Goal: Transaction & Acquisition: Book appointment/travel/reservation

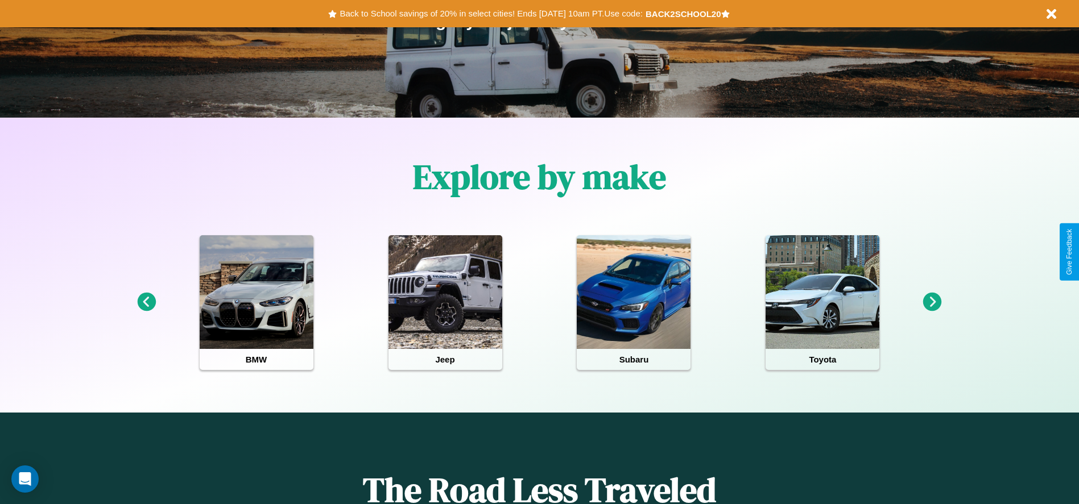
scroll to position [236, 0]
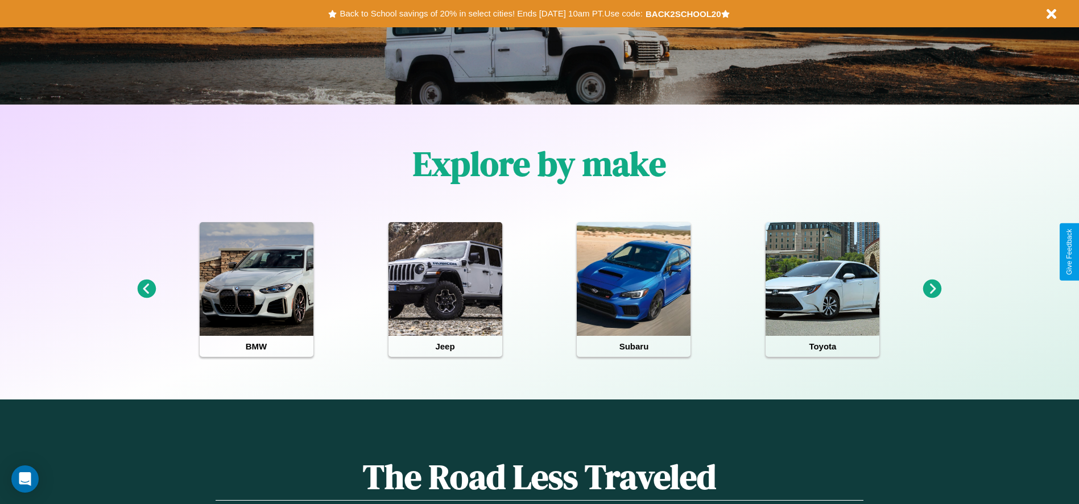
click at [932, 289] on icon at bounding box center [932, 289] width 19 height 19
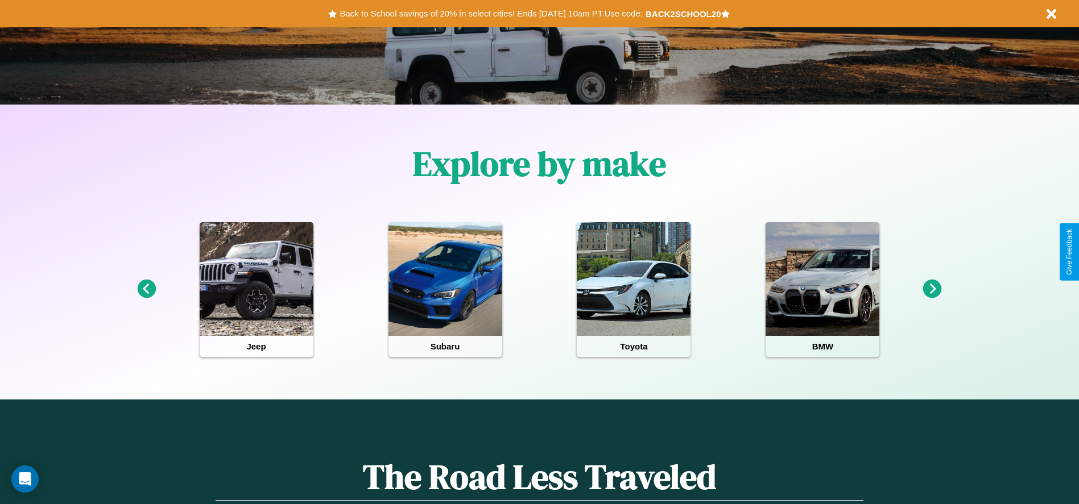
click at [146, 289] on icon at bounding box center [146, 289] width 19 height 19
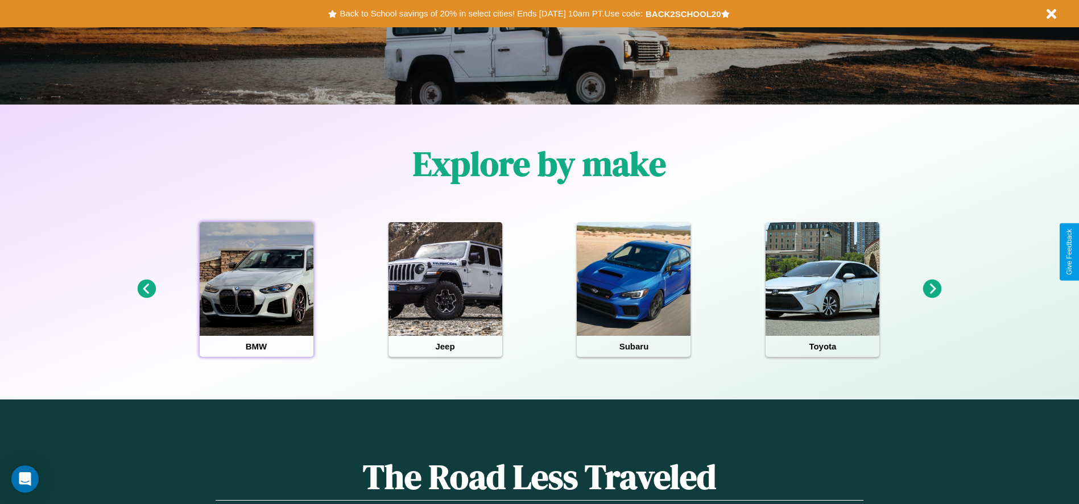
click at [256, 289] on div at bounding box center [257, 279] width 114 height 114
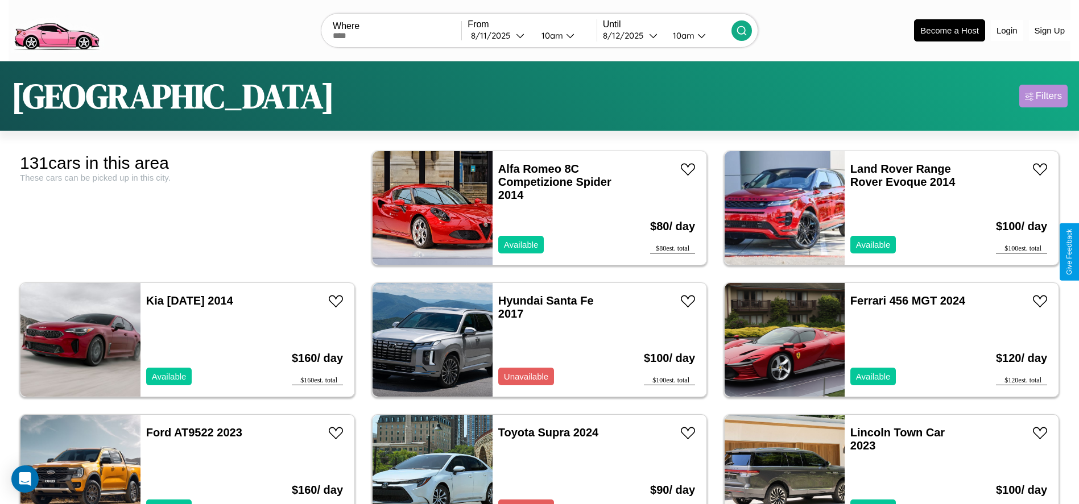
click at [1043, 96] on div "Filters" at bounding box center [1048, 95] width 26 height 11
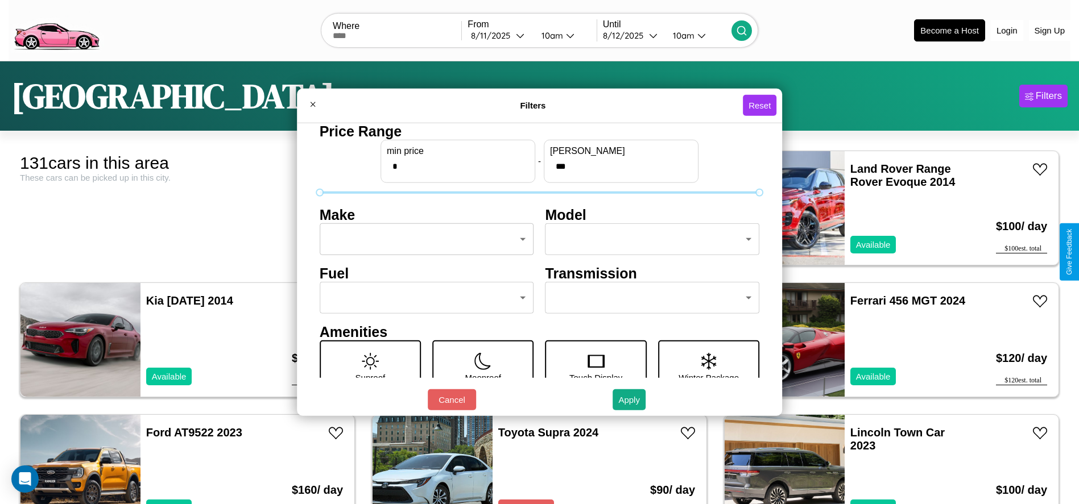
click at [423, 239] on body "CarGo Where From 8 / 11 / 2025 10am Until 8 / 12 / 2025 10am Become a Host Logi…" at bounding box center [539, 287] width 1079 height 575
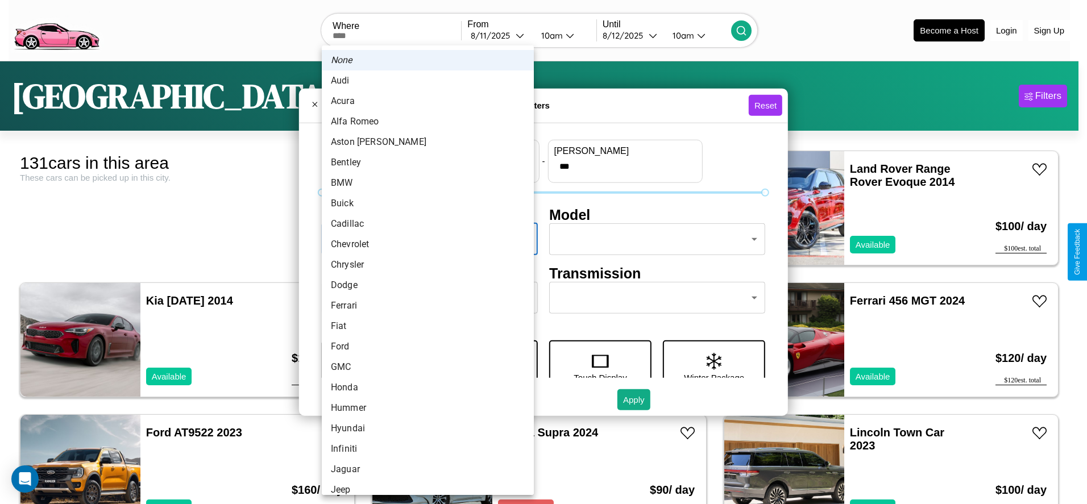
click at [424, 183] on li "BMW" at bounding box center [428, 183] width 212 height 20
type input "***"
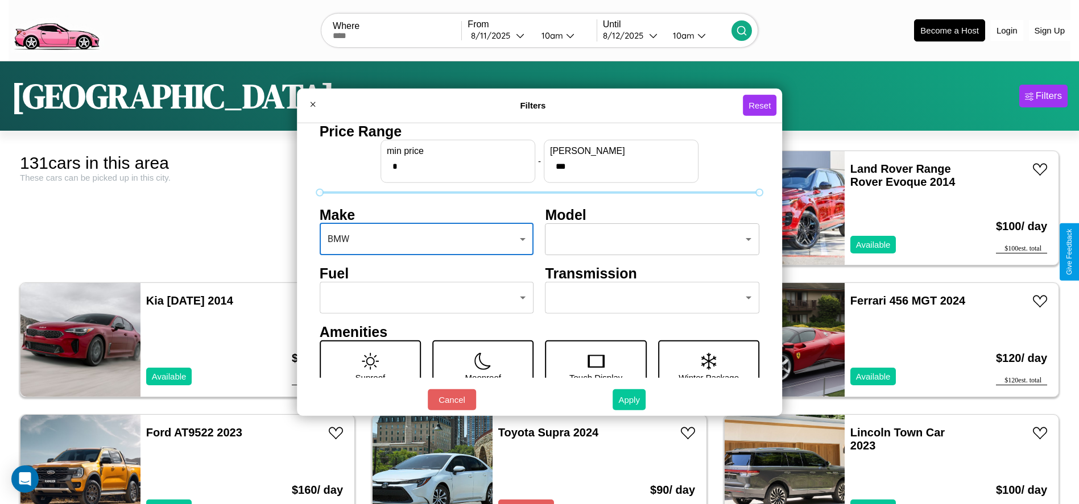
click at [629, 400] on button "Apply" at bounding box center [628, 399] width 33 height 21
